Goal: Transaction & Acquisition: Obtain resource

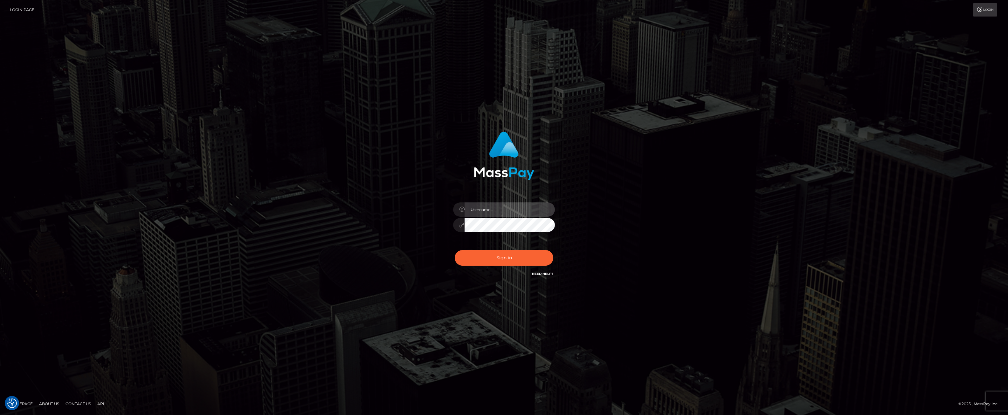
type input "ashbil"
click at [493, 260] on button "Sign in" at bounding box center [504, 258] width 99 height 16
checkbox input "true"
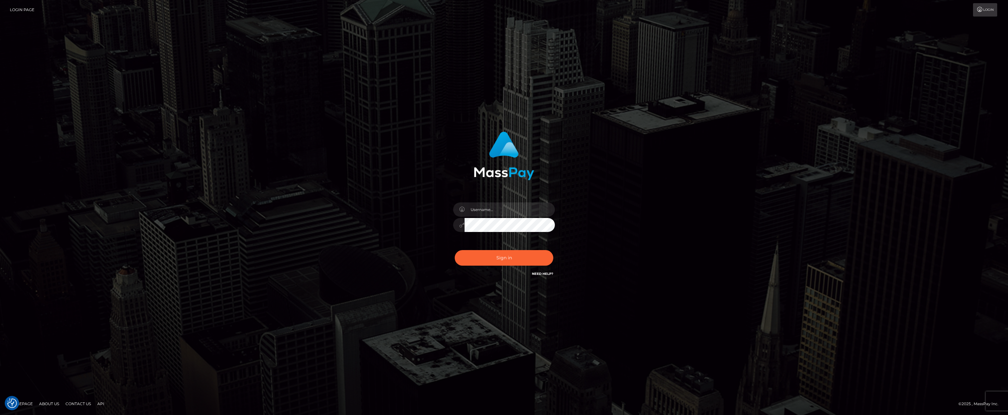
checkbox input "true"
click at [491, 211] on input "text" at bounding box center [510, 210] width 90 height 14
type input "ashbil"
click at [506, 253] on button "Sign in" at bounding box center [504, 258] width 99 height 16
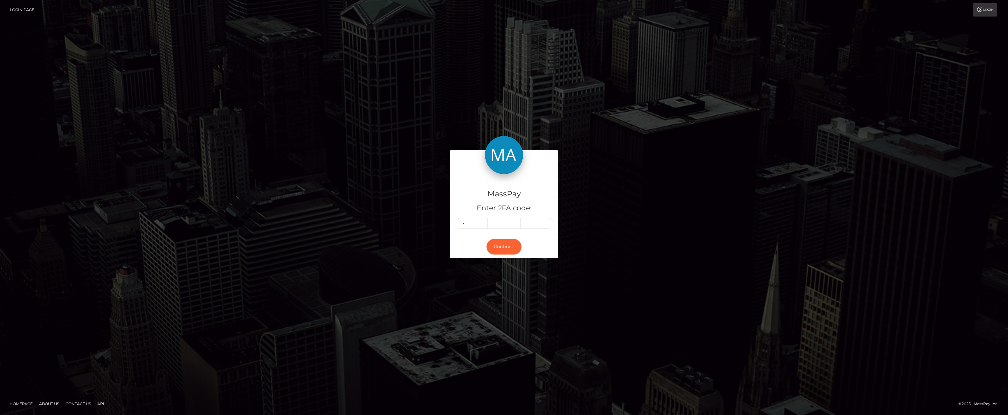
type input "1"
type input "3"
type input "4"
type input "5"
type input "8"
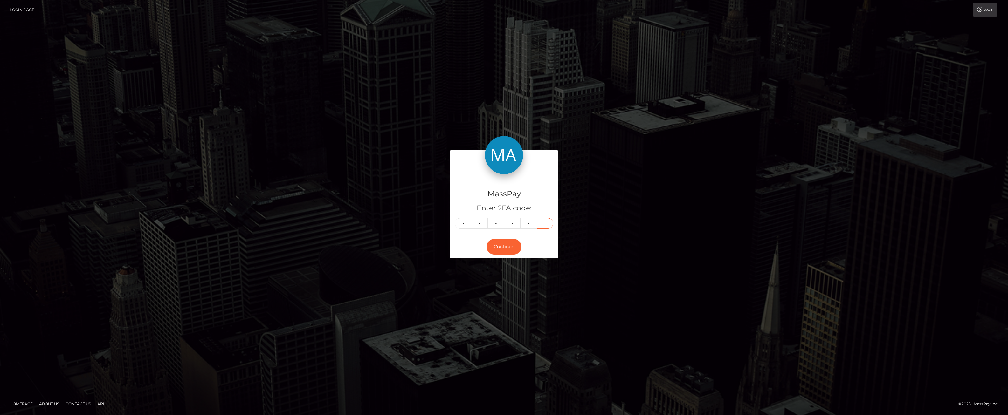
type input "5"
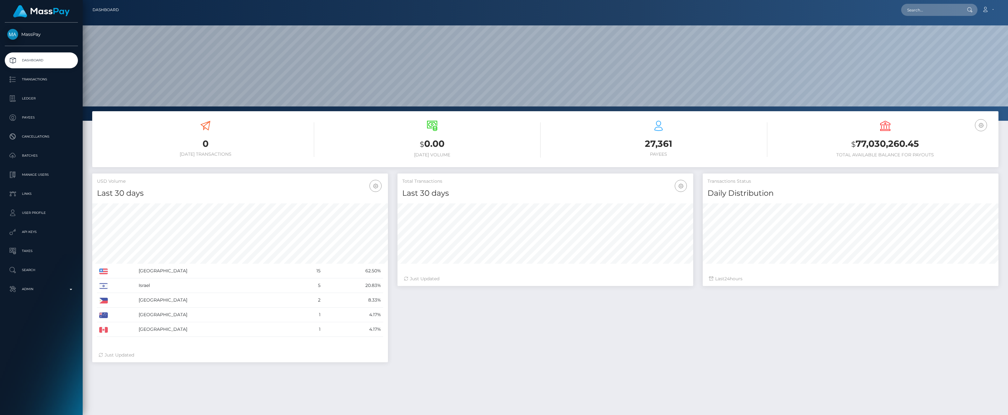
scroll to position [113, 296]
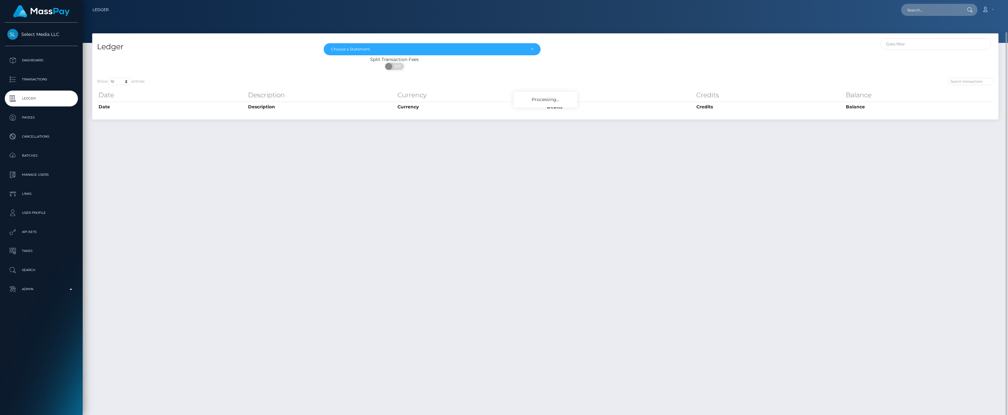
scroll to position [16, 0]
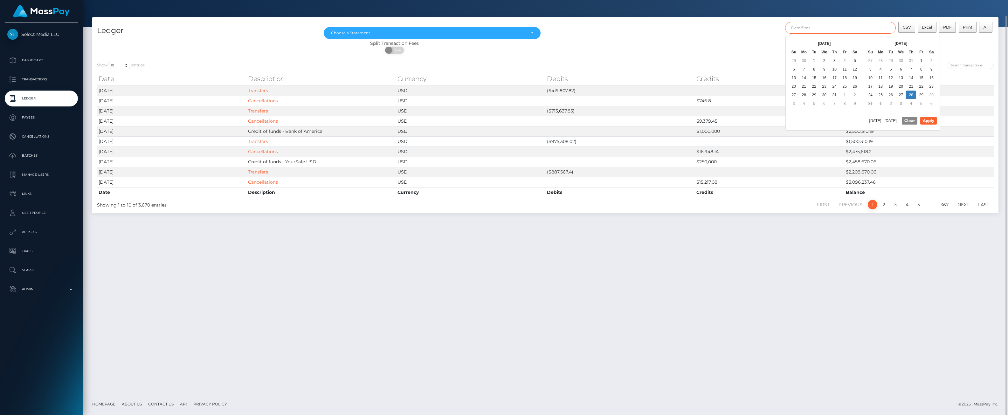
click at [871, 27] on input "text" at bounding box center [840, 28] width 111 height 12
click at [929, 121] on button "Apply" at bounding box center [928, 121] width 17 height 8
type input "07/01/2025 - 07/08/2025"
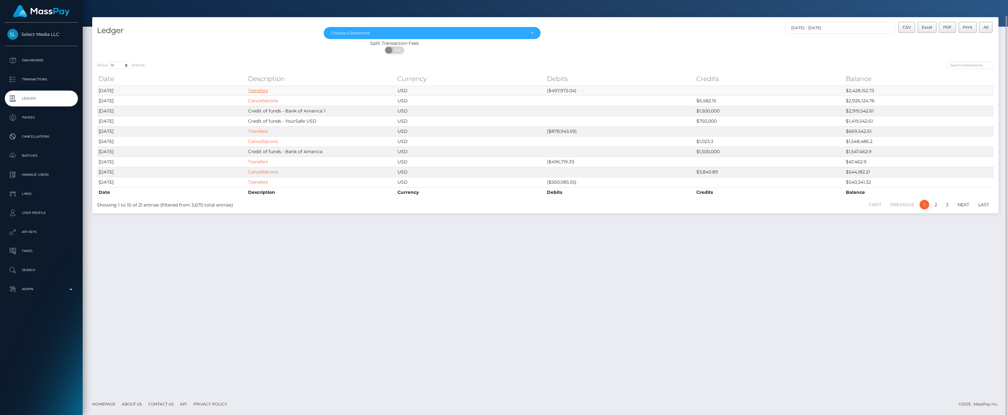
click at [253, 88] on link "Transfers" at bounding box center [258, 91] width 20 height 6
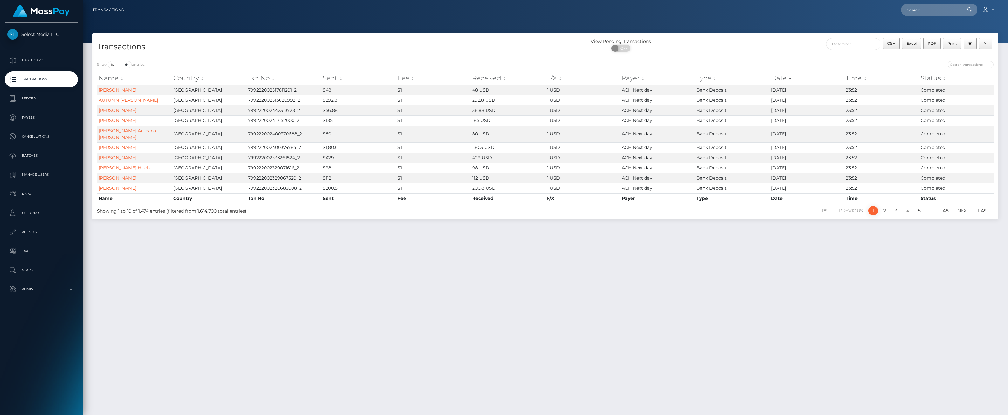
click at [339, 76] on th "Sent" at bounding box center [358, 78] width 75 height 13
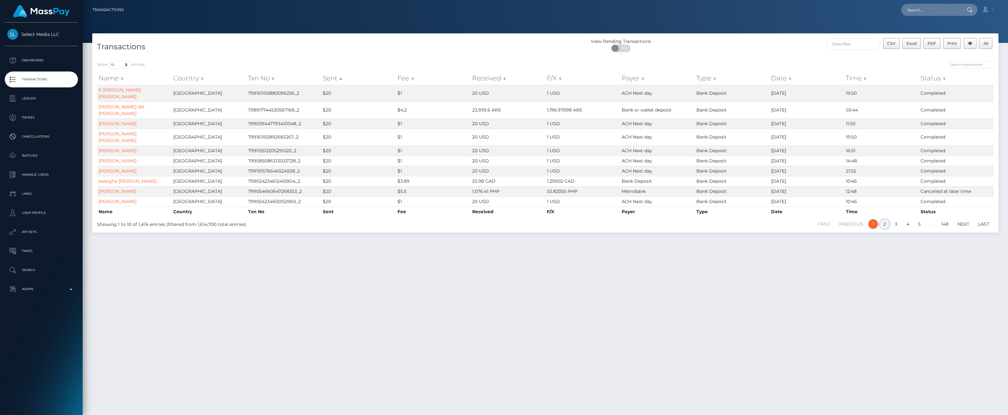
click at [883, 225] on link "2" at bounding box center [885, 224] width 10 height 10
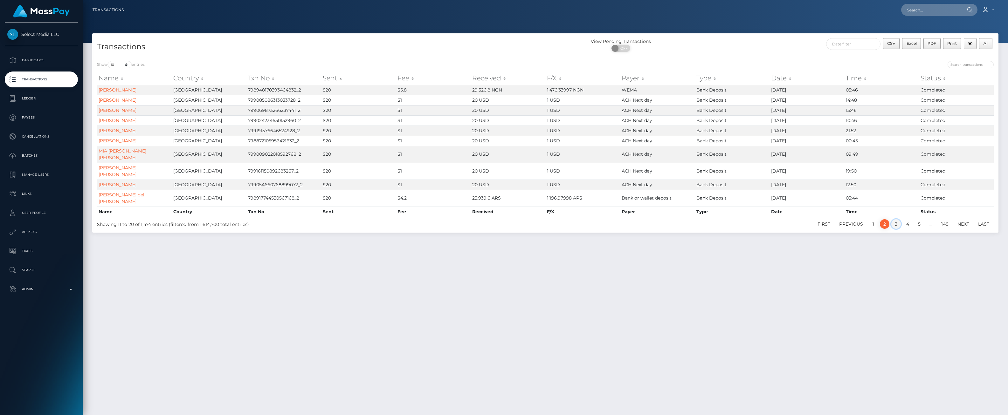
click at [895, 219] on link "3" at bounding box center [896, 224] width 10 height 10
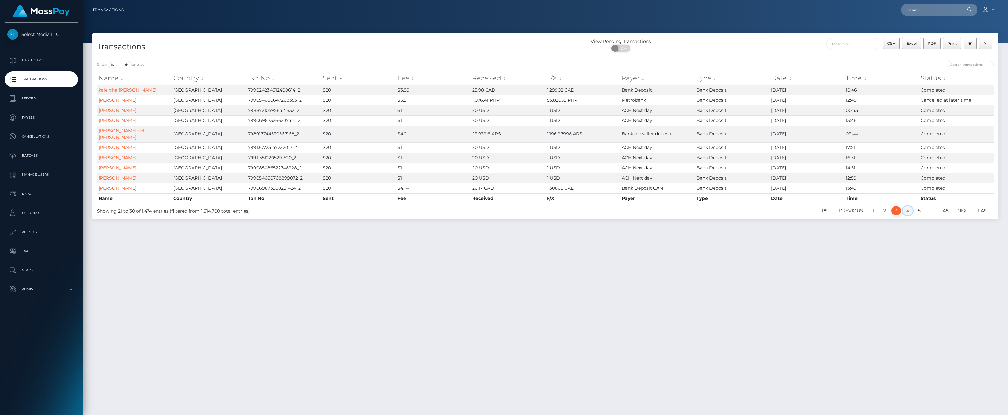
click at [907, 209] on link "4" at bounding box center [908, 211] width 10 height 10
click at [920, 209] on div "First Previous 1 2 3 4 5 … 148 Next Last" at bounding box center [734, 210] width 529 height 11
click at [920, 206] on link "5" at bounding box center [920, 211] width 10 height 10
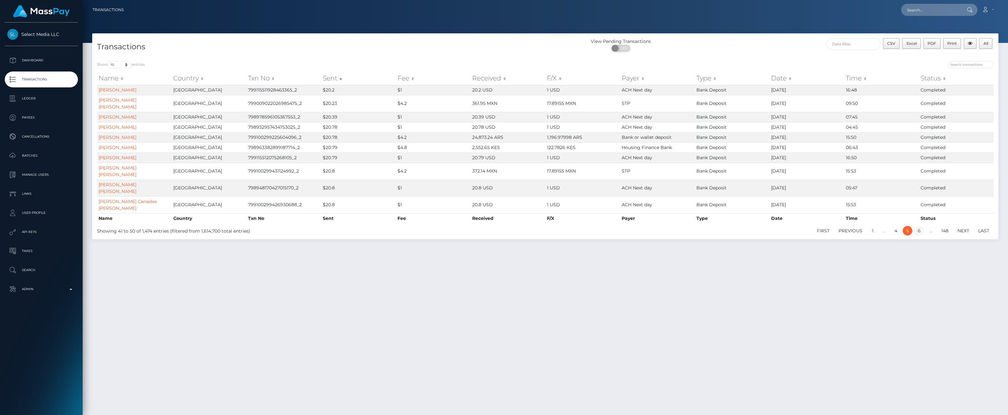
click at [922, 226] on link "6" at bounding box center [919, 231] width 10 height 10
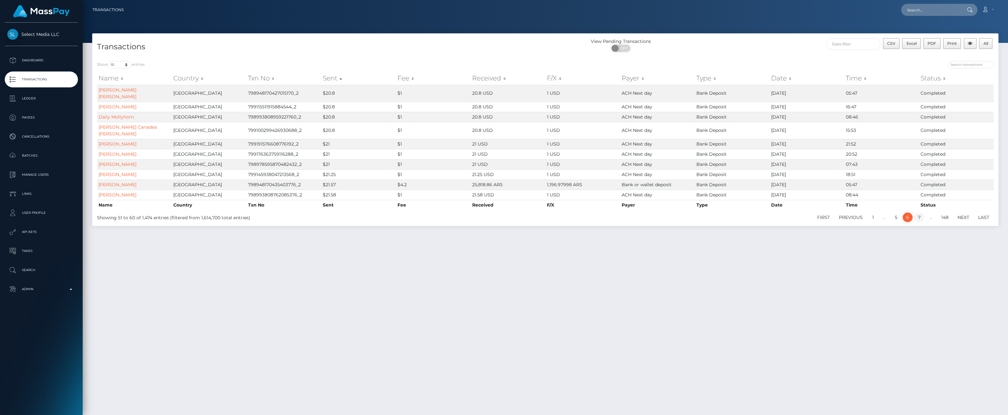
click at [922, 213] on link "7" at bounding box center [920, 218] width 10 height 10
click at [125, 65] on select "10 25 50 100 250 500 1,000 3,500 All" at bounding box center [120, 64] width 24 height 7
select select "50"
click at [108, 61] on select "10 25 50 100 250 500 1,000 3,500 All" at bounding box center [120, 64] width 24 height 7
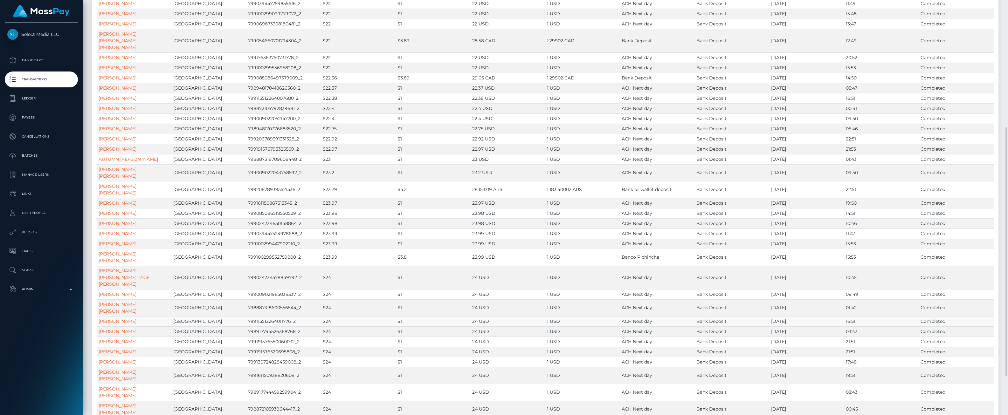
scroll to position [277, 0]
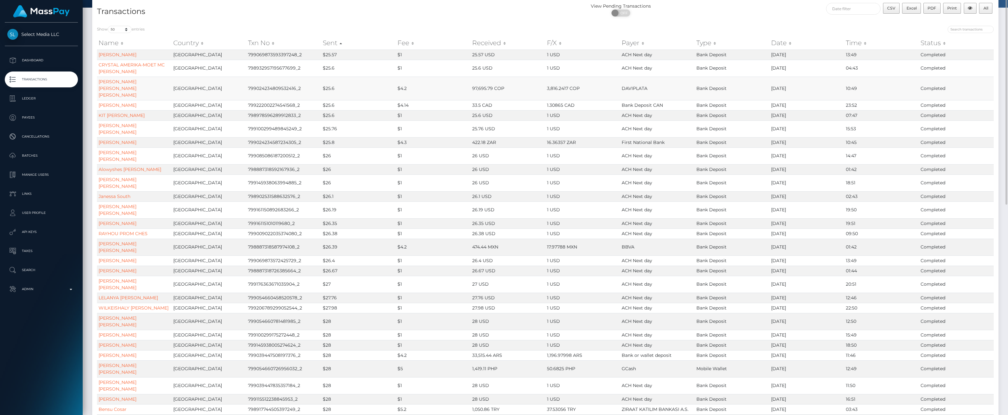
scroll to position [0, 0]
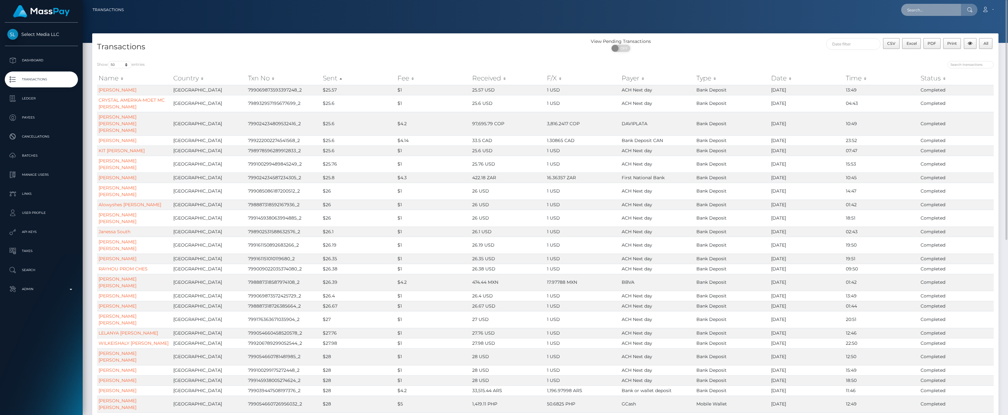
click at [915, 10] on input "text" at bounding box center [931, 10] width 60 height 12
paste input "fce90c14-ff75-42f1-bec8-f4e85ea70a83"
type input "fce90c14-ff75-42f1-bec8-f4e85ea70a83"
click at [35, 99] on p "Ledger" at bounding box center [41, 99] width 68 height 10
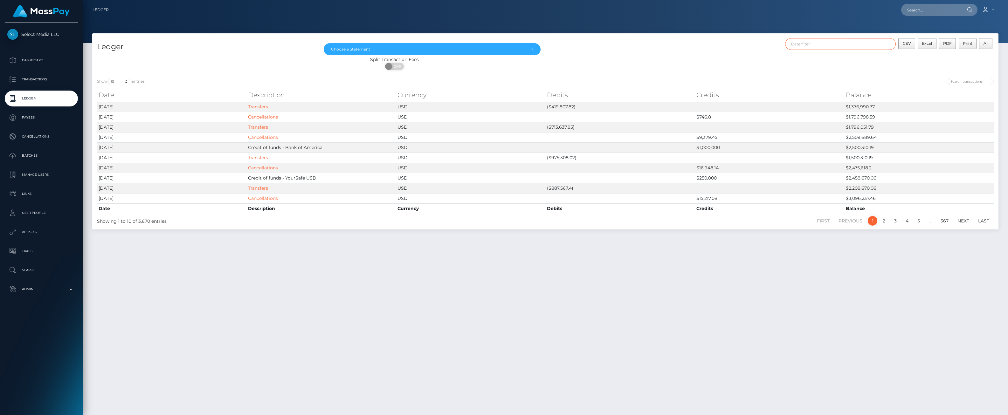
click at [867, 43] on input "text" at bounding box center [840, 44] width 111 height 12
click at [931, 138] on button "Apply" at bounding box center [928, 137] width 17 height 8
type input "07/01/2025 - 07/08/2025"
click at [262, 148] on link "Transfers" at bounding box center [258, 148] width 20 height 6
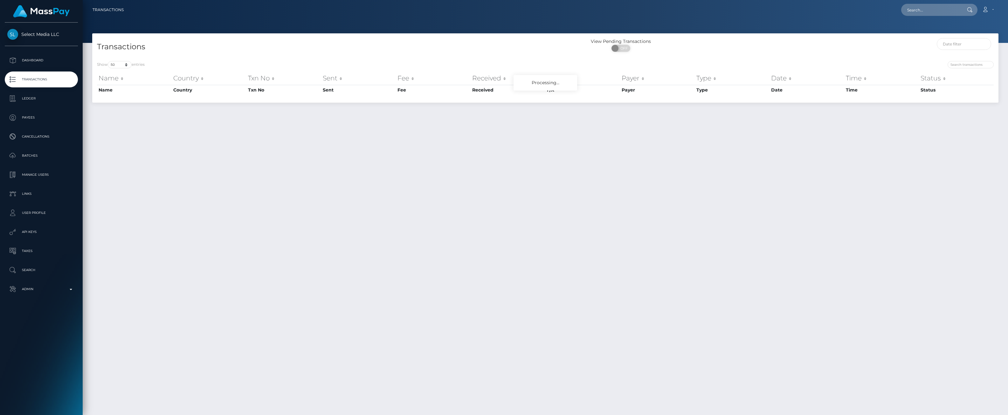
select select "50"
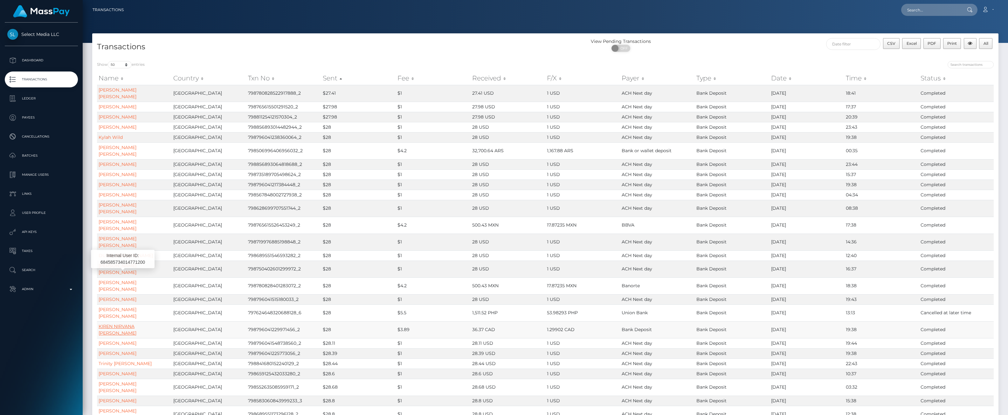
click at [136, 324] on link "KIREN NIRVANA [PERSON_NAME]" at bounding box center [118, 330] width 38 height 12
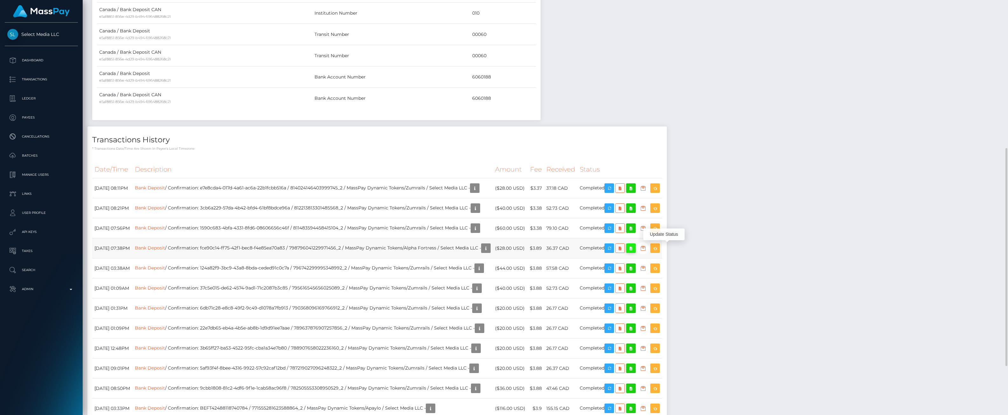
scroll to position [76, 296]
click at [635, 249] on icon at bounding box center [631, 249] width 8 height 8
click at [624, 250] on icon at bounding box center [620, 249] width 8 height 8
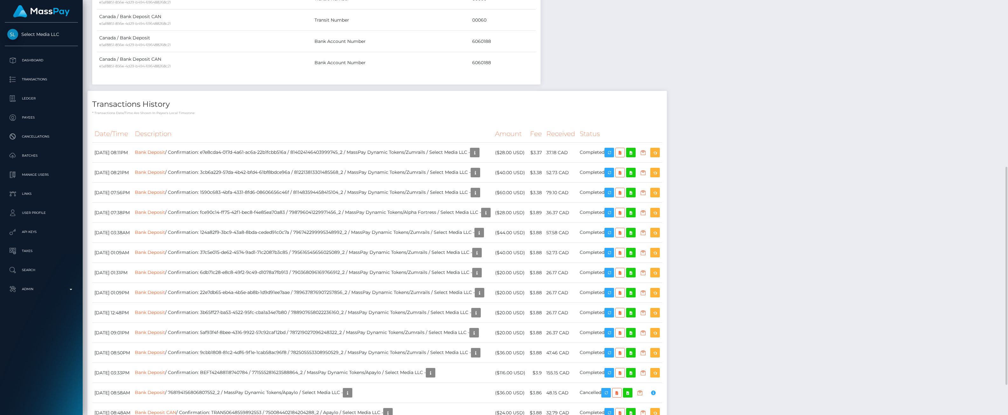
click at [773, 155] on div "Payee Attributes Payer Name Label Value Canada / Bank Deposit e5af8851-856e-4d2…" at bounding box center [545, 160] width 916 height 562
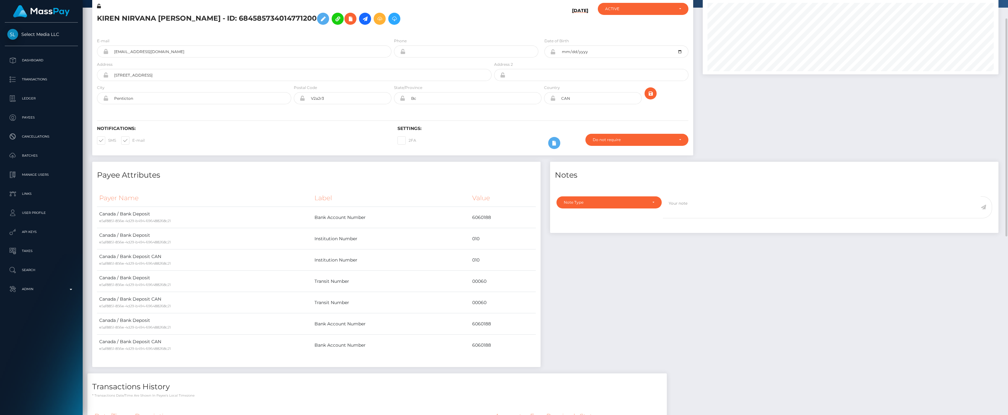
scroll to position [0, 0]
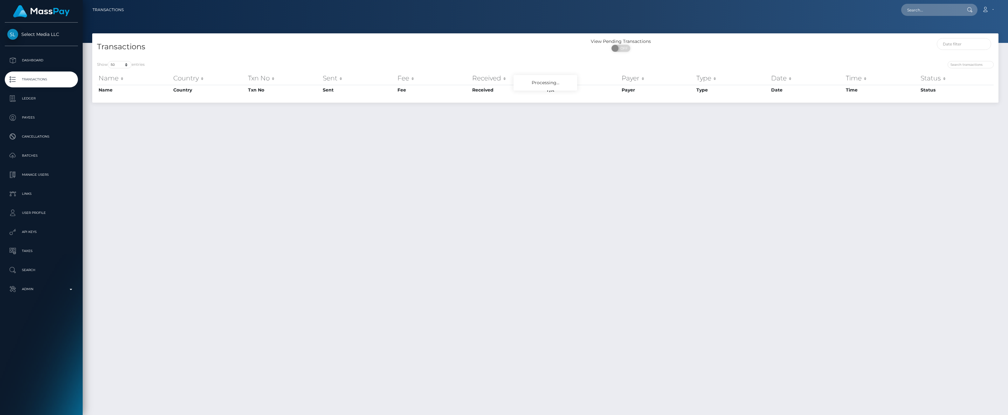
select select "50"
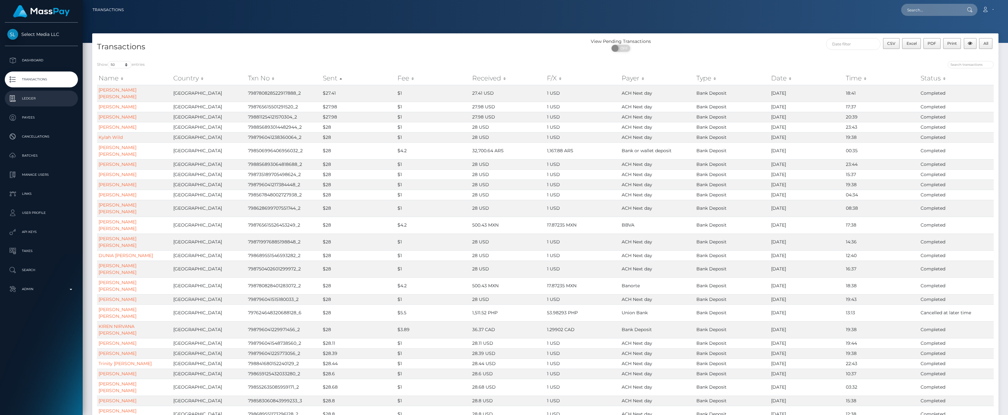
click at [33, 100] on p "Ledger" at bounding box center [41, 99] width 68 height 10
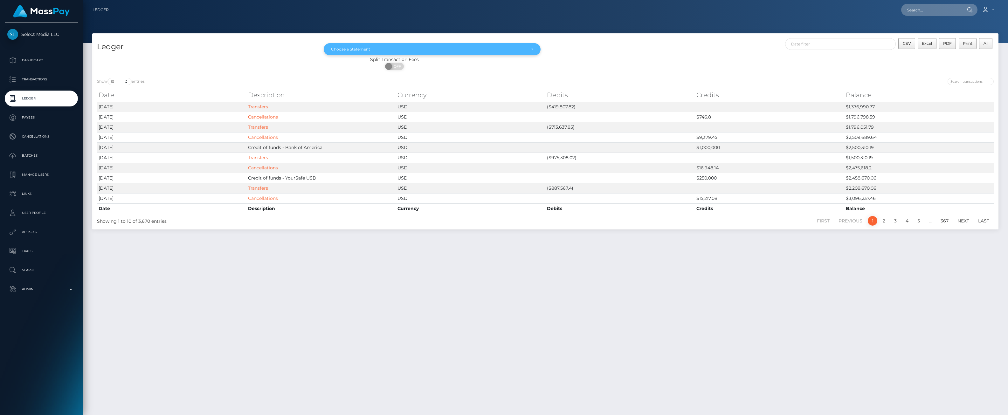
click at [445, 50] on div "Choose a Statement" at bounding box center [428, 49] width 195 height 5
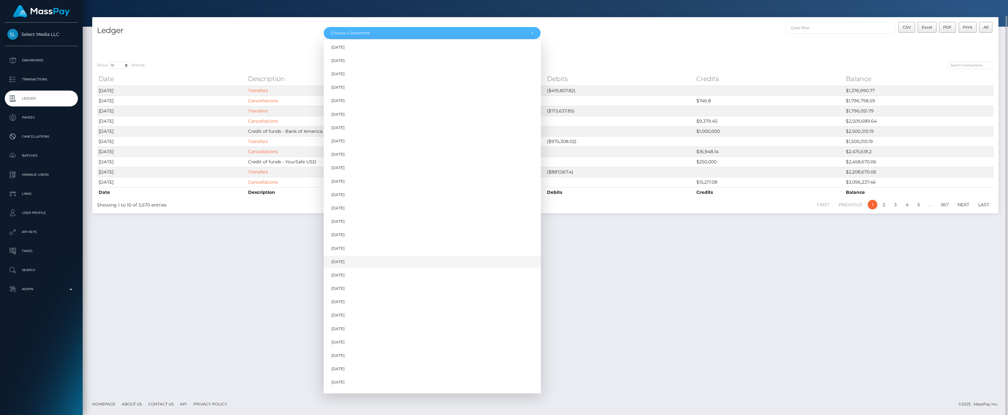
scroll to position [308, 0]
click at [363, 371] on link "Jul 2025" at bounding box center [432, 373] width 217 height 12
select select "Jul 2025"
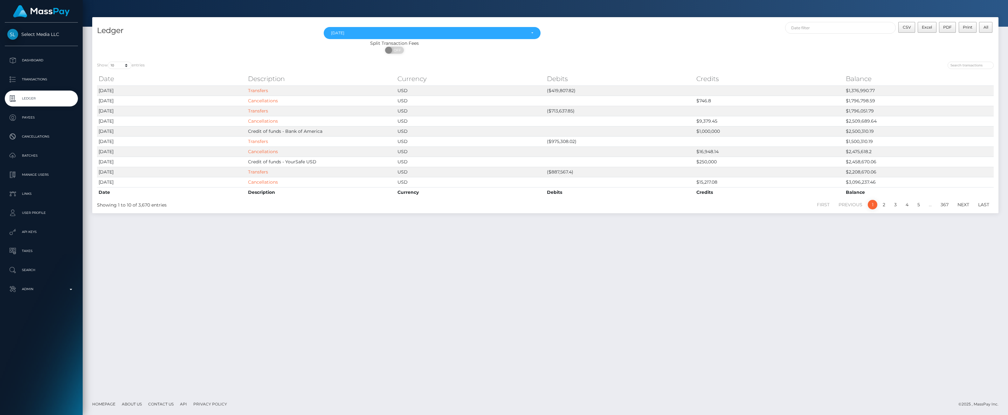
click at [1003, 411] on div at bounding box center [1003, 411] width 0 height 0
click at [863, 29] on input "text" at bounding box center [840, 28] width 111 height 12
click at [926, 119] on button "Apply" at bounding box center [928, 121] width 17 height 8
type input "07/07/2025 - 07/07/2025"
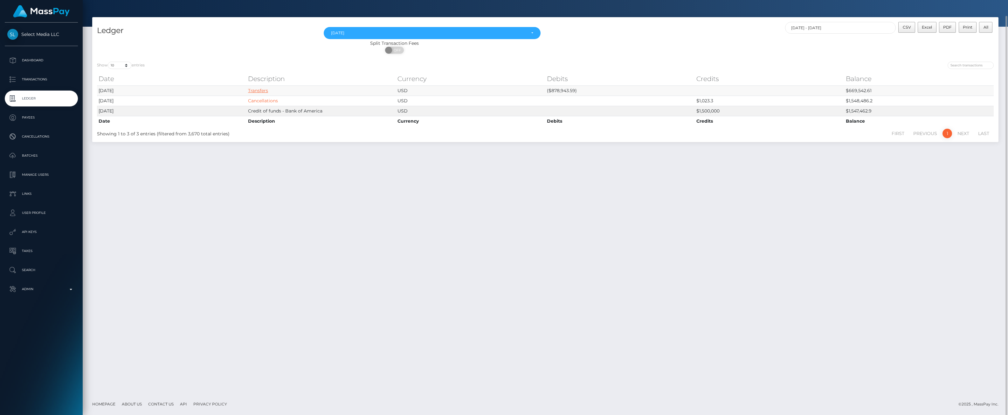
click at [255, 89] on link "Transfers" at bounding box center [258, 91] width 20 height 6
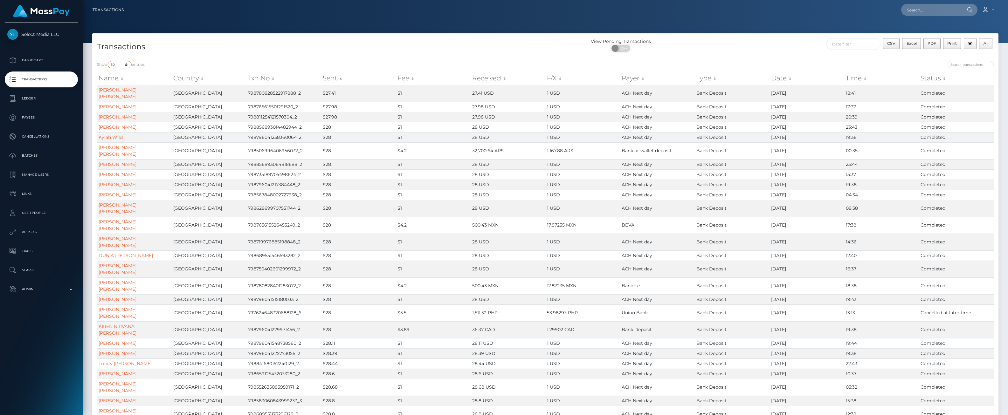
click at [127, 64] on select "10 25 50 100 250 500 1,000 3,500 All" at bounding box center [120, 64] width 24 height 7
select select "-1"
click at [108, 61] on select "10 25 50 100 250 500 1,000 3,500 All" at bounding box center [120, 64] width 24 height 7
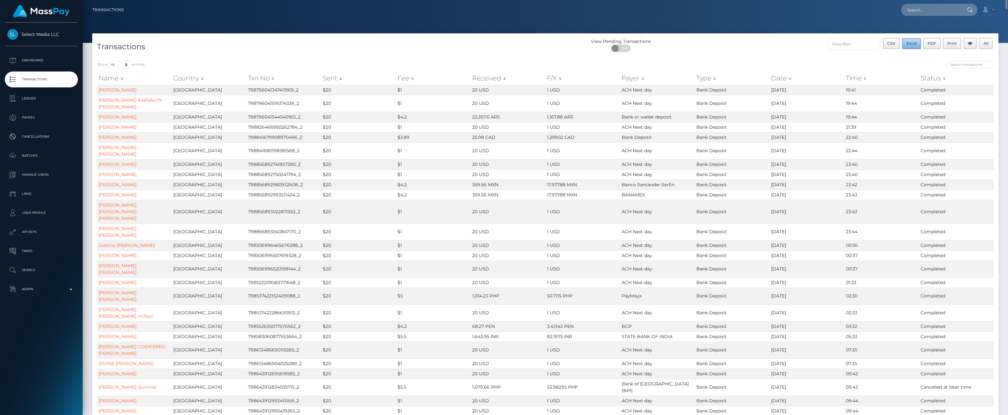
click at [911, 47] on button "Excel" at bounding box center [911, 43] width 19 height 11
